Goal: Task Accomplishment & Management: Manage account settings

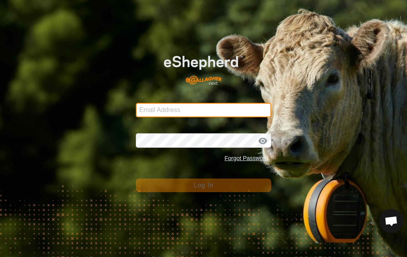
click at [213, 108] on input "Email Address" at bounding box center [204, 110] width 136 height 14
type input "[EMAIL_ADDRESS][PERSON_NAME][DOMAIN_NAME]"
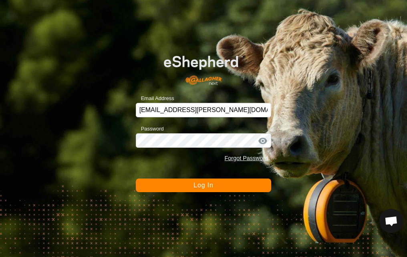
click at [196, 182] on span "Log In" at bounding box center [204, 185] width 20 height 7
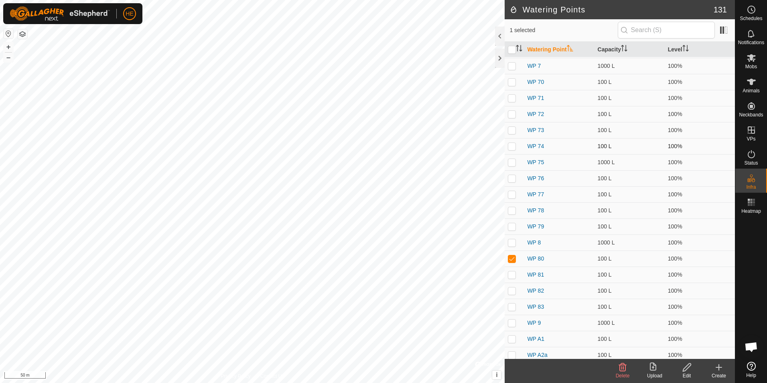
scroll to position [1283, 0]
click at [620, 368] on icon at bounding box center [623, 367] width 10 height 10
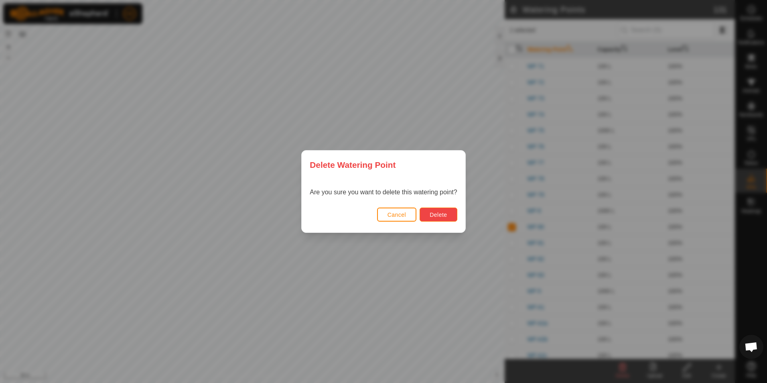
click at [441, 212] on span "Delete" at bounding box center [438, 214] width 17 height 6
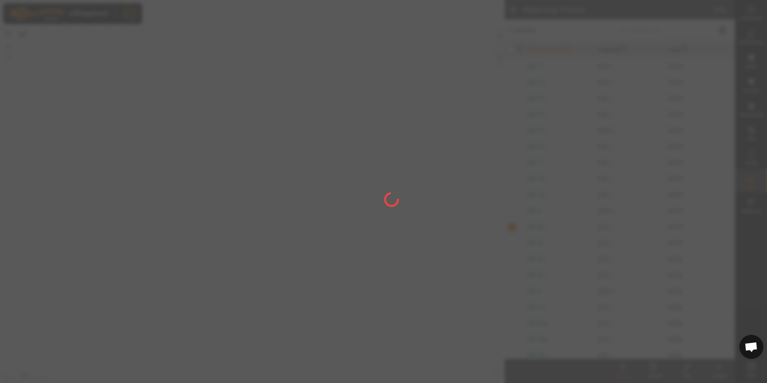
checkbox input "false"
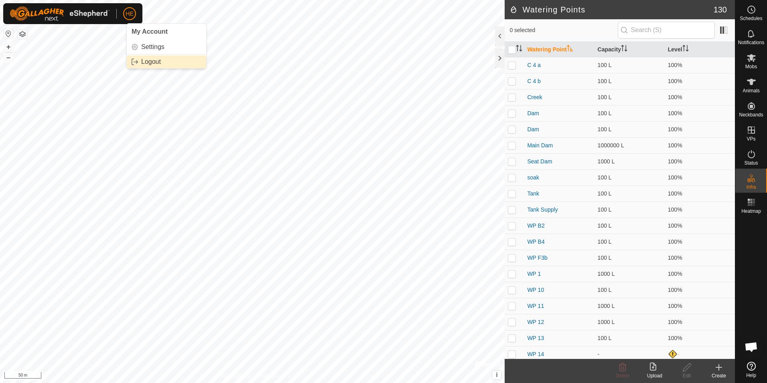
click at [148, 61] on link "Logout" at bounding box center [166, 61] width 79 height 13
